Goal: Navigation & Orientation: Find specific page/section

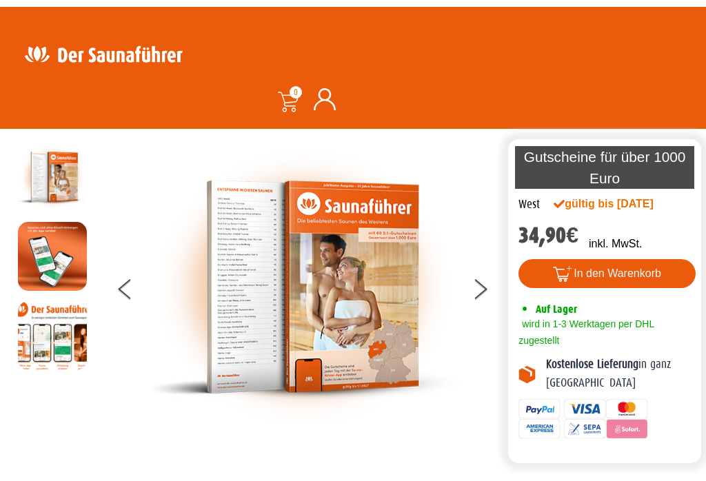
scroll to position [18, 0]
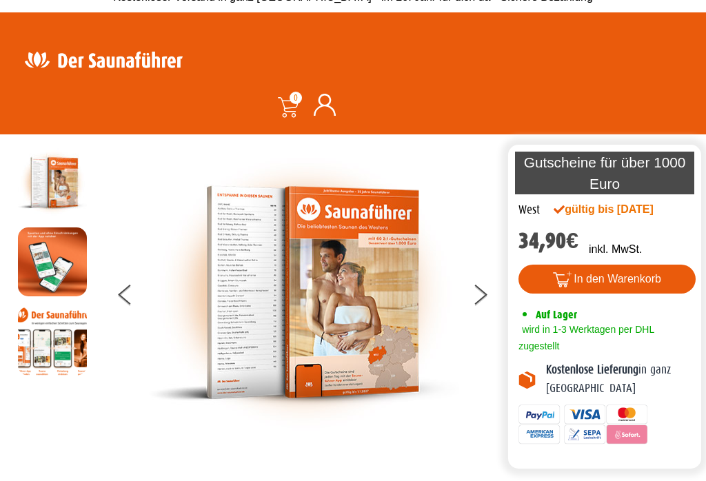
click at [248, 286] on img at bounding box center [304, 292] width 310 height 289
click at [224, 280] on img at bounding box center [304, 292] width 310 height 289
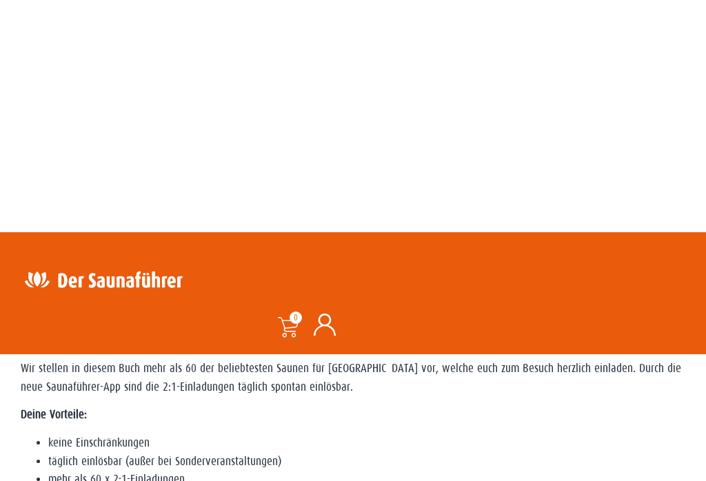
scroll to position [0, 0]
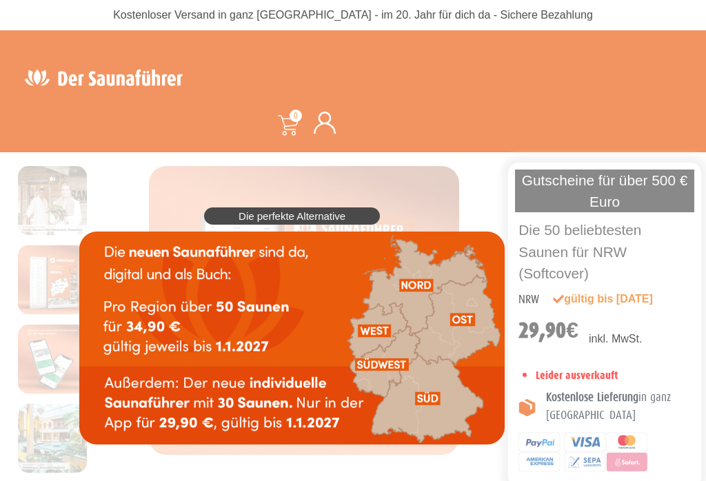
click at [365, 324] on img at bounding box center [291, 338] width 425 height 213
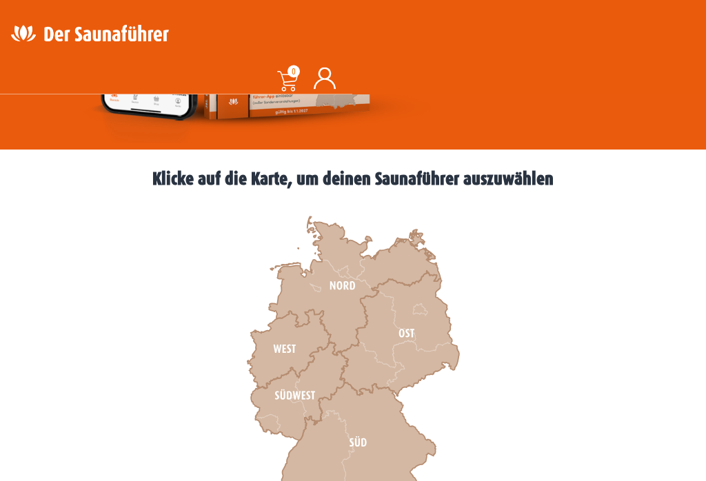
scroll to position [325, 0]
click at [273, 348] on icon at bounding box center [289, 349] width 83 height 79
